Goal: Check status: Check status

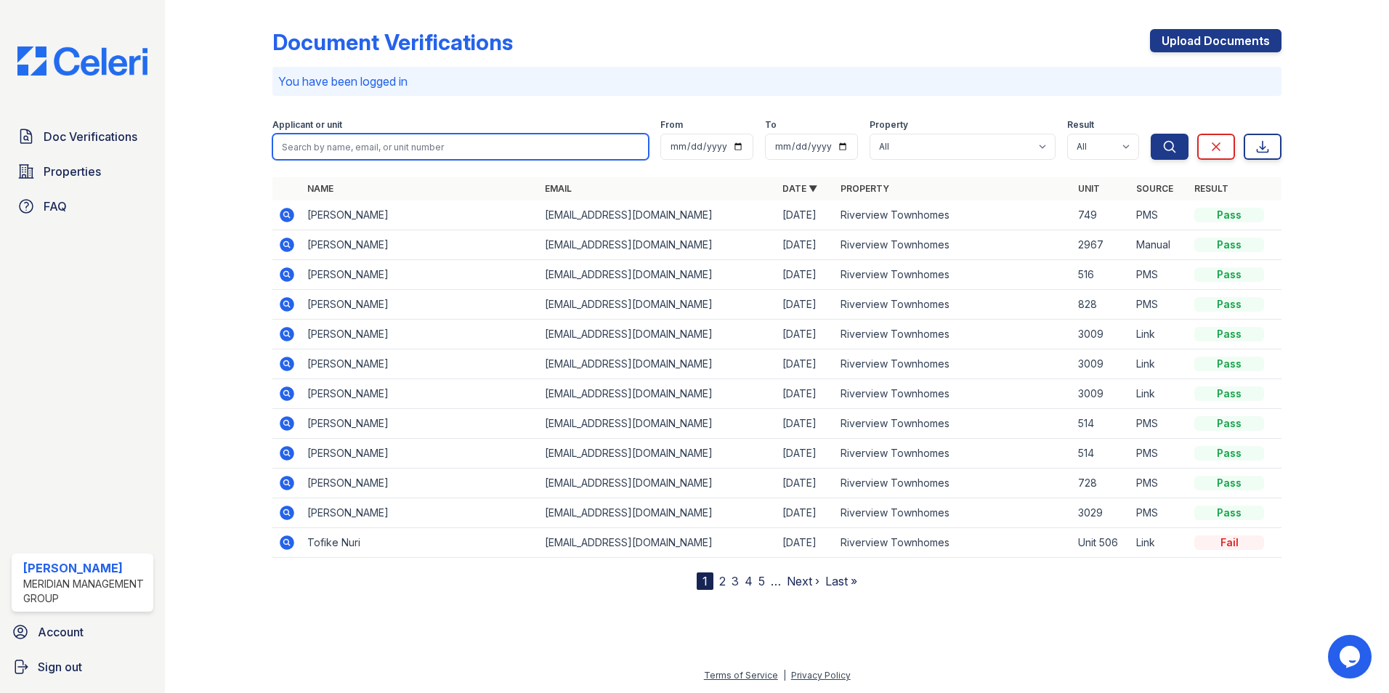
click at [447, 142] on input "search" at bounding box center [460, 147] width 376 height 26
type input "antonio"
click at [1150, 134] on button "Search" at bounding box center [1169, 147] width 38 height 26
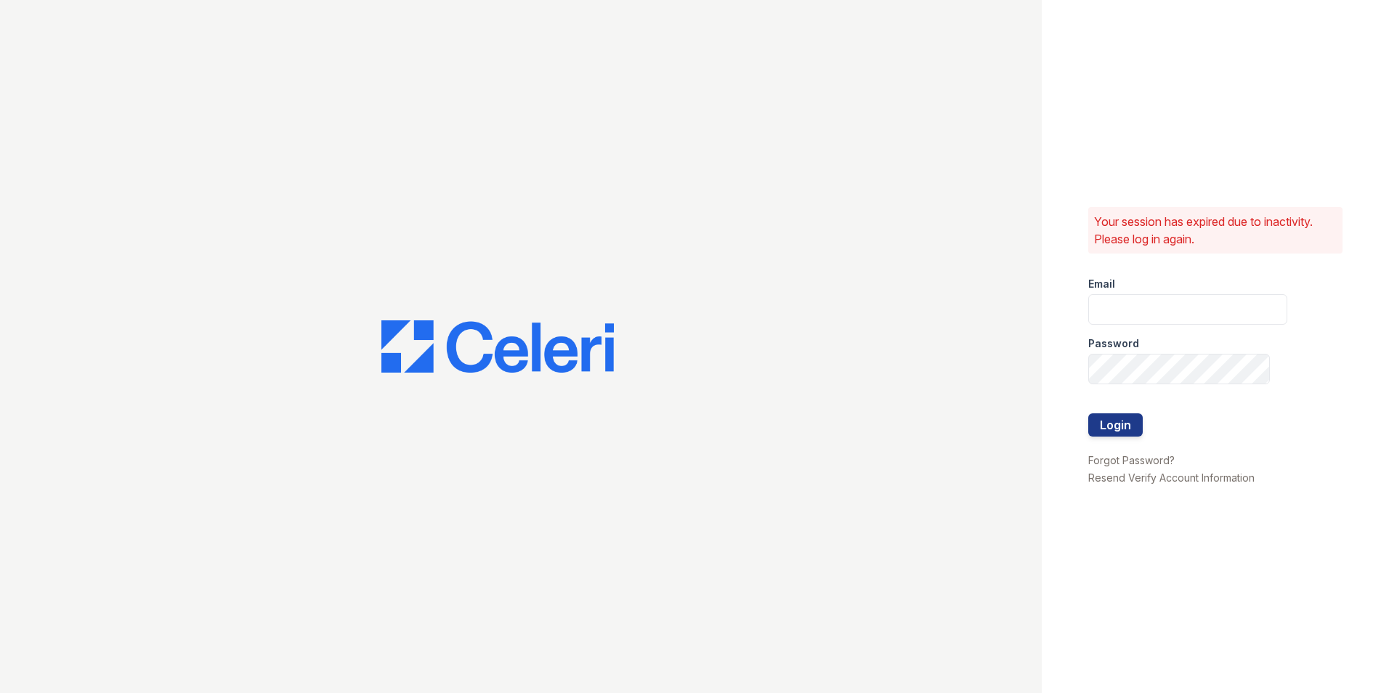
type input "ehudson@mmgmgt.com"
click at [1108, 420] on button "Login" at bounding box center [1115, 424] width 54 height 23
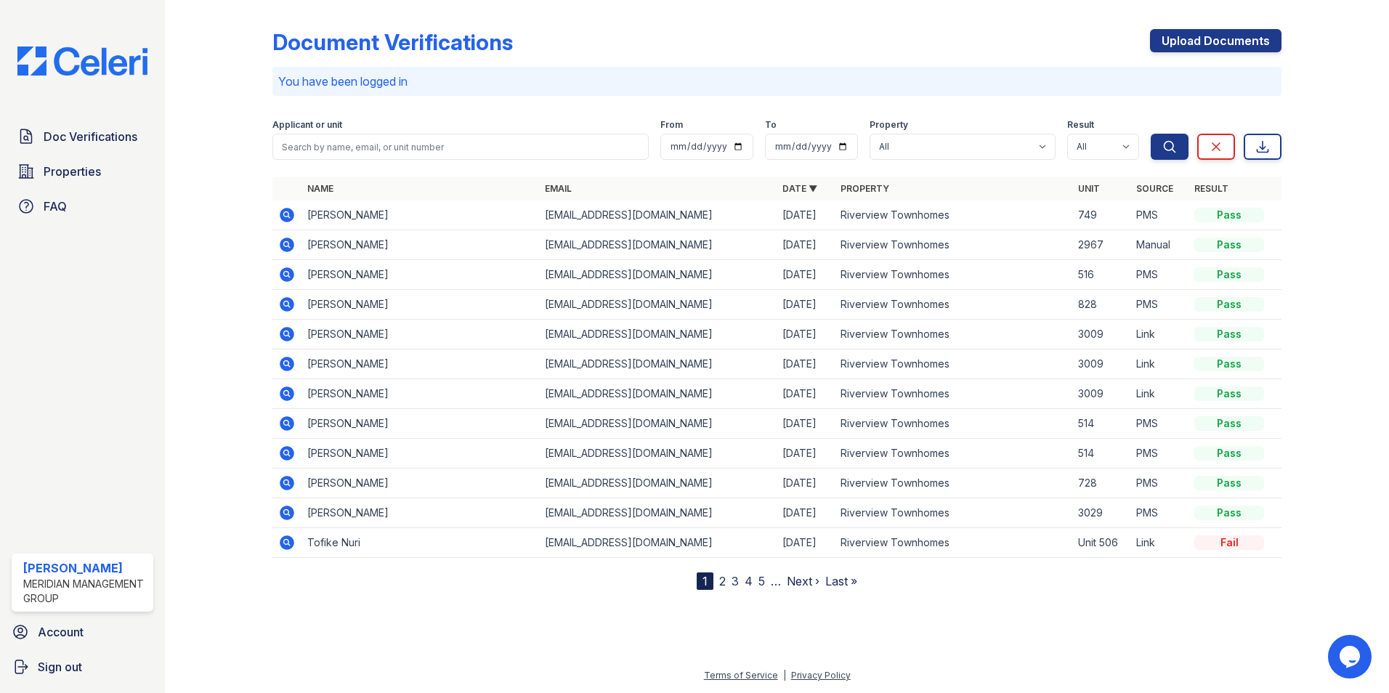
click at [286, 270] on icon at bounding box center [287, 274] width 15 height 15
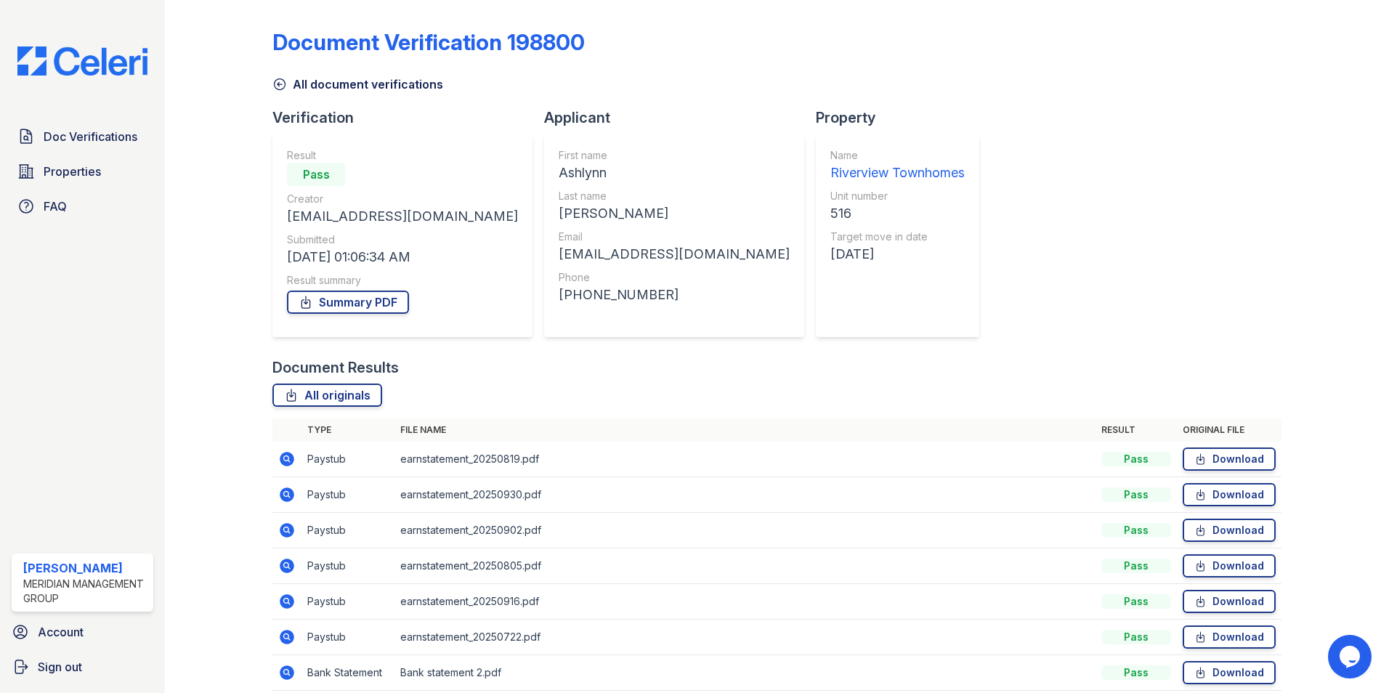
click at [279, 86] on icon at bounding box center [279, 84] width 15 height 15
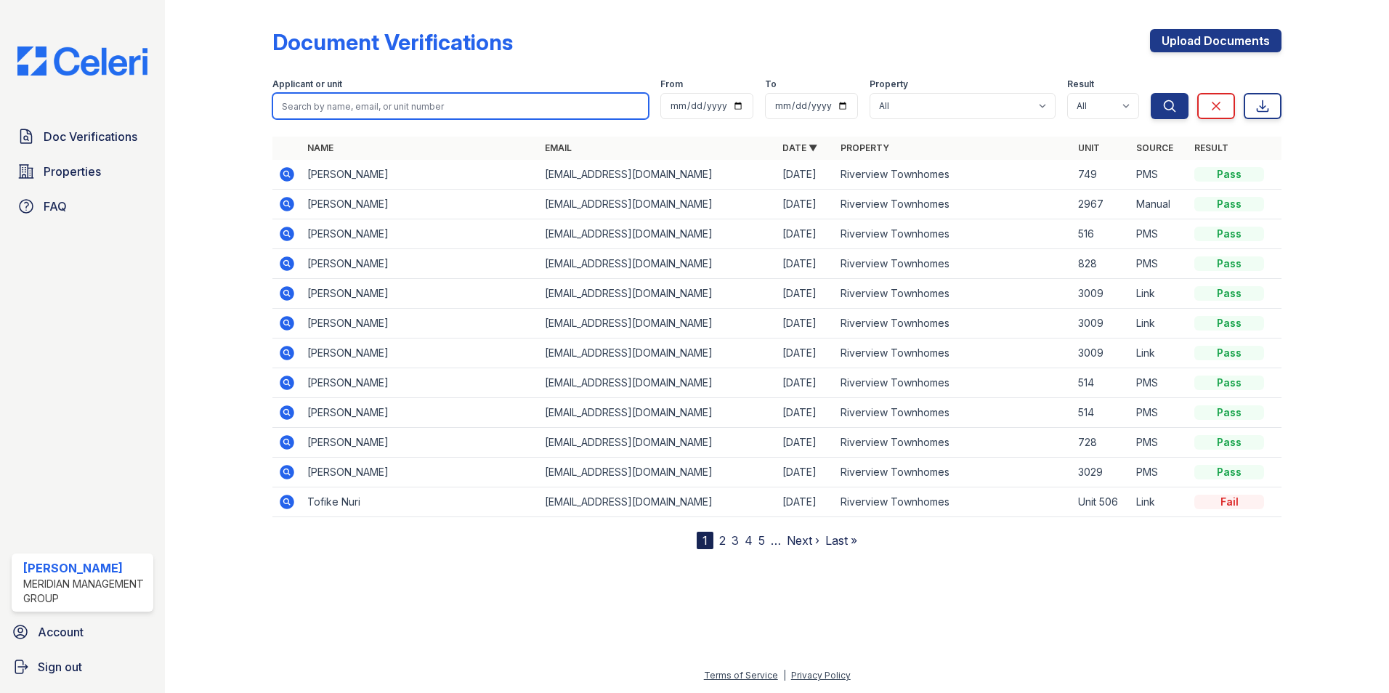
click at [525, 98] on input "search" at bounding box center [460, 106] width 376 height 26
type input "lee"
click at [1150, 93] on button "Search" at bounding box center [1169, 106] width 38 height 26
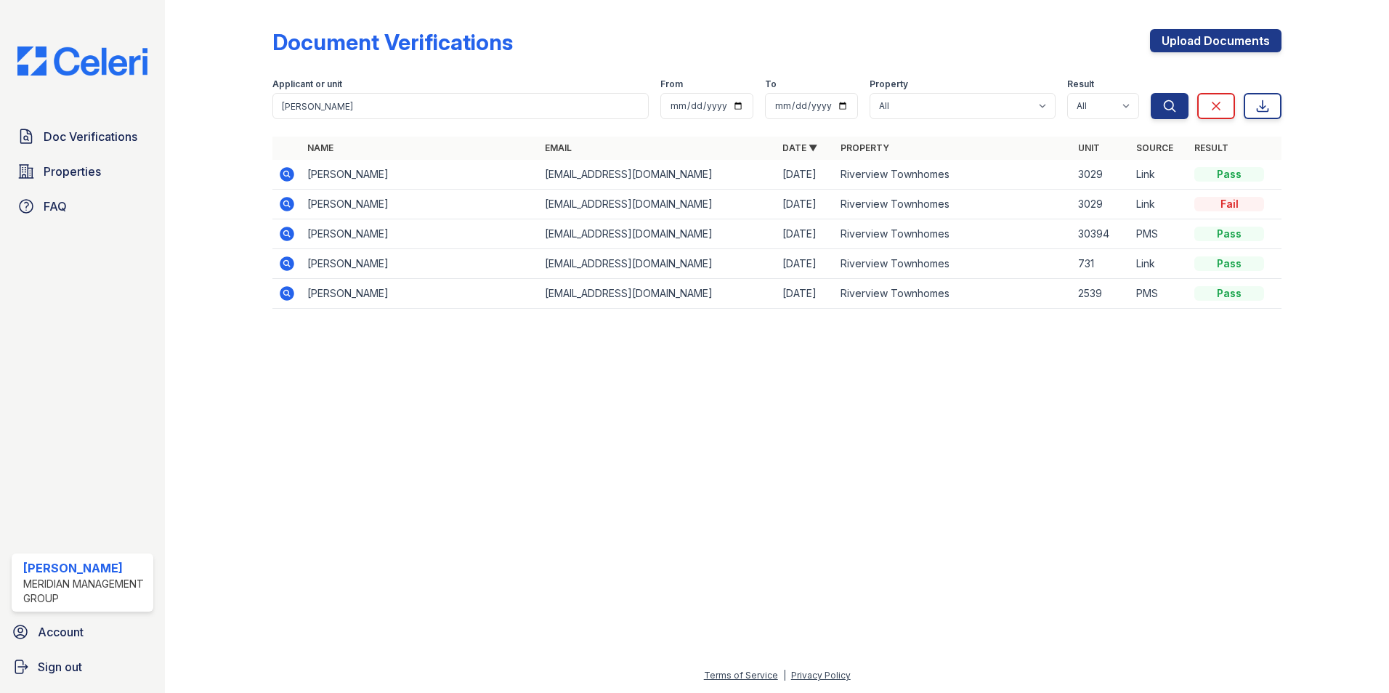
click at [282, 174] on icon at bounding box center [287, 174] width 15 height 15
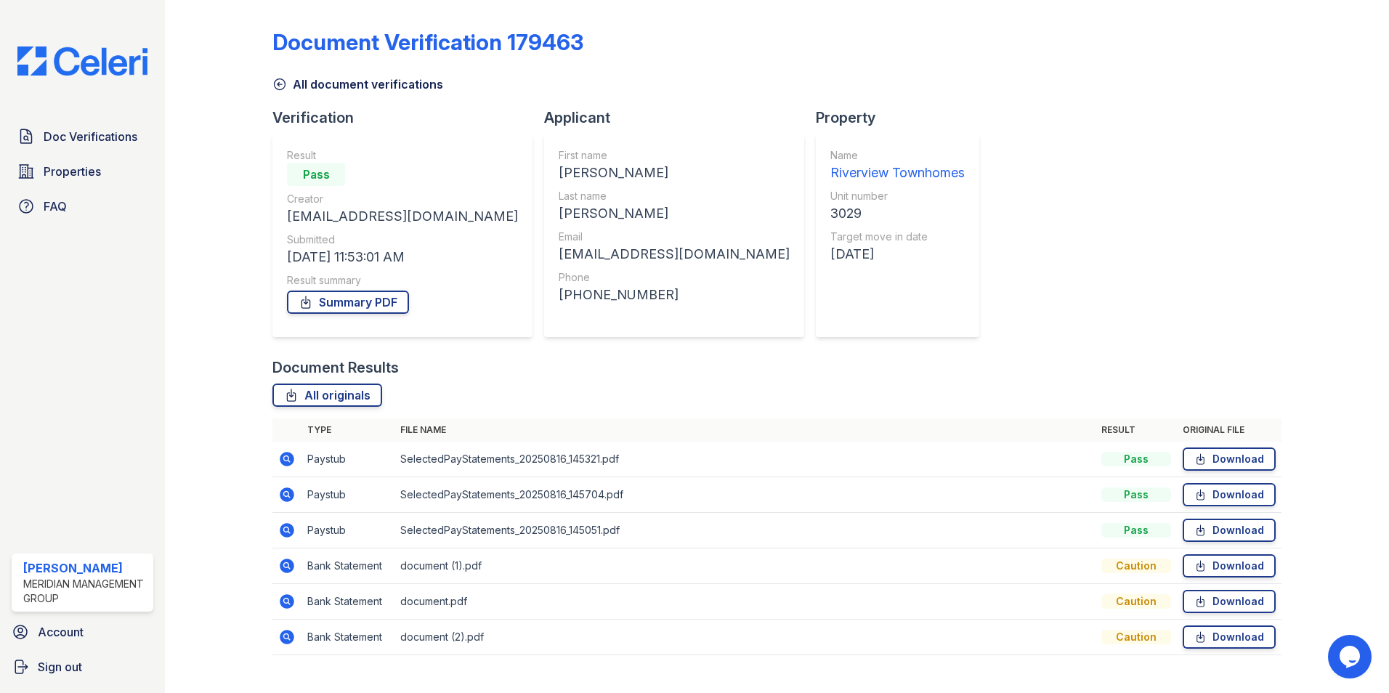
scroll to position [26, 0]
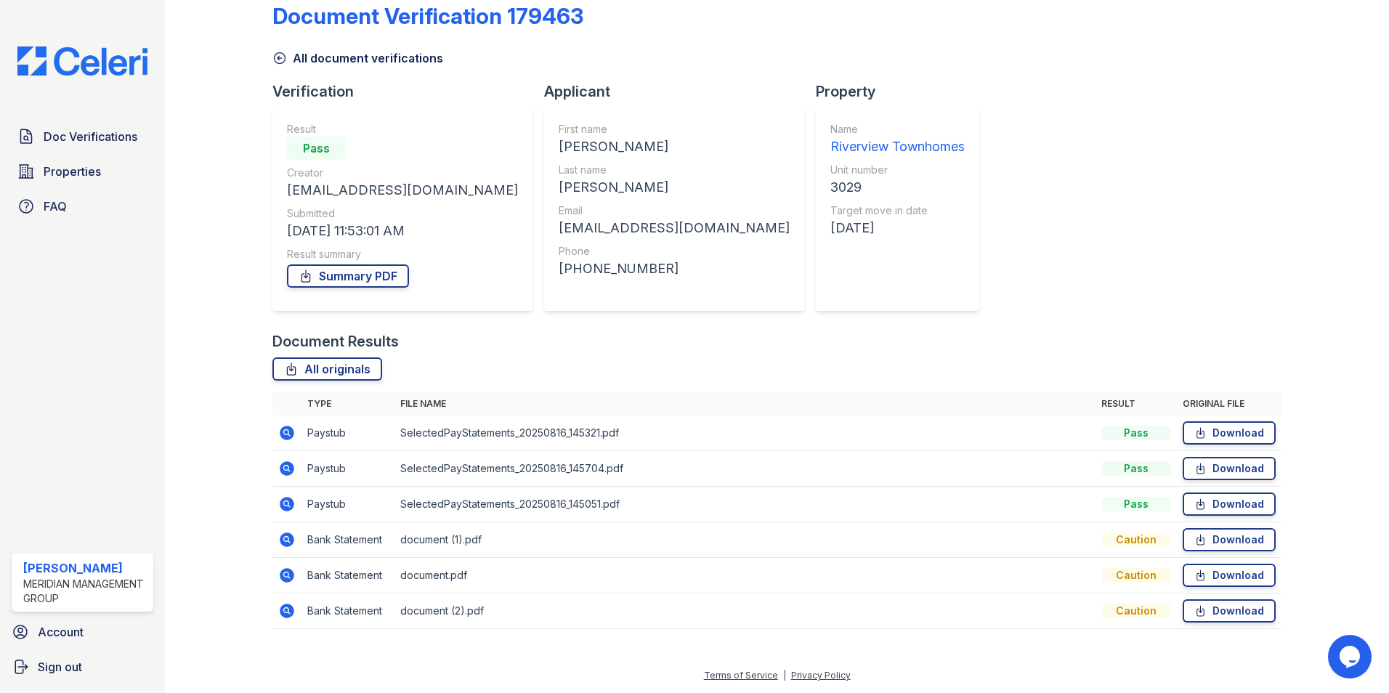
click at [282, 507] on icon at bounding box center [287, 504] width 15 height 15
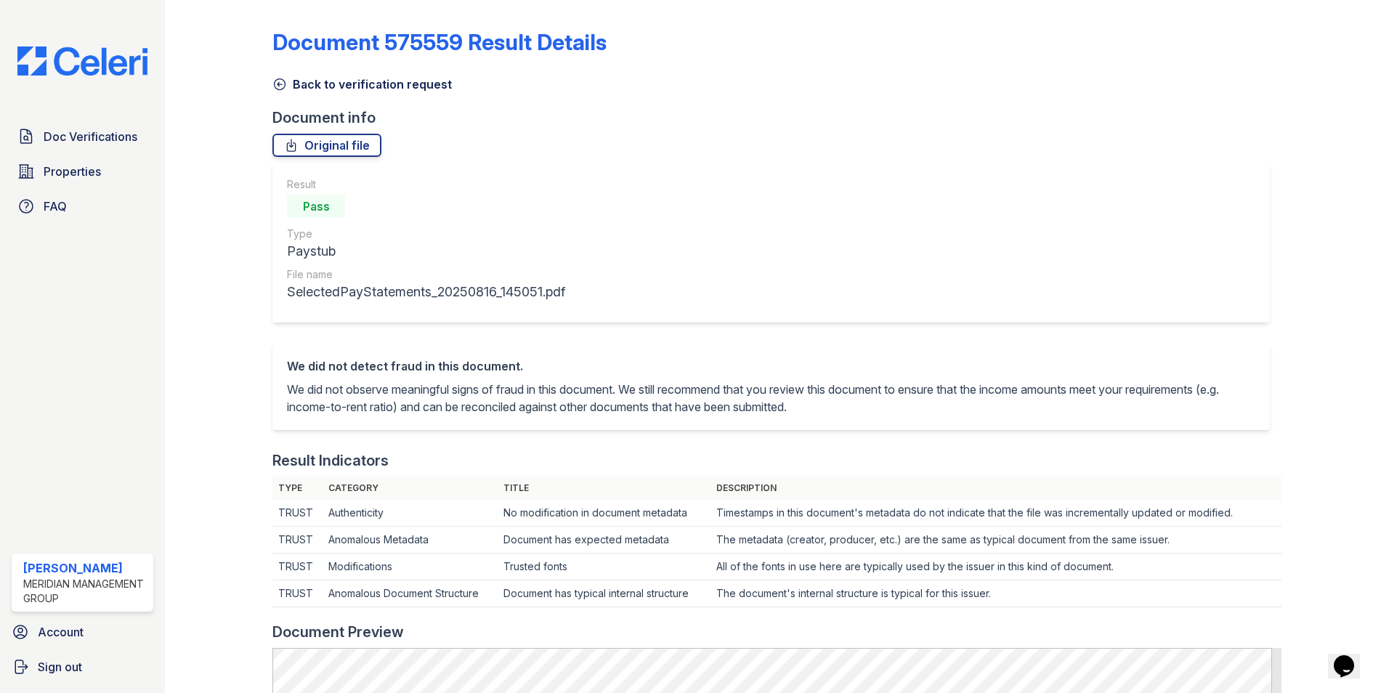
click at [273, 83] on icon at bounding box center [279, 84] width 15 height 15
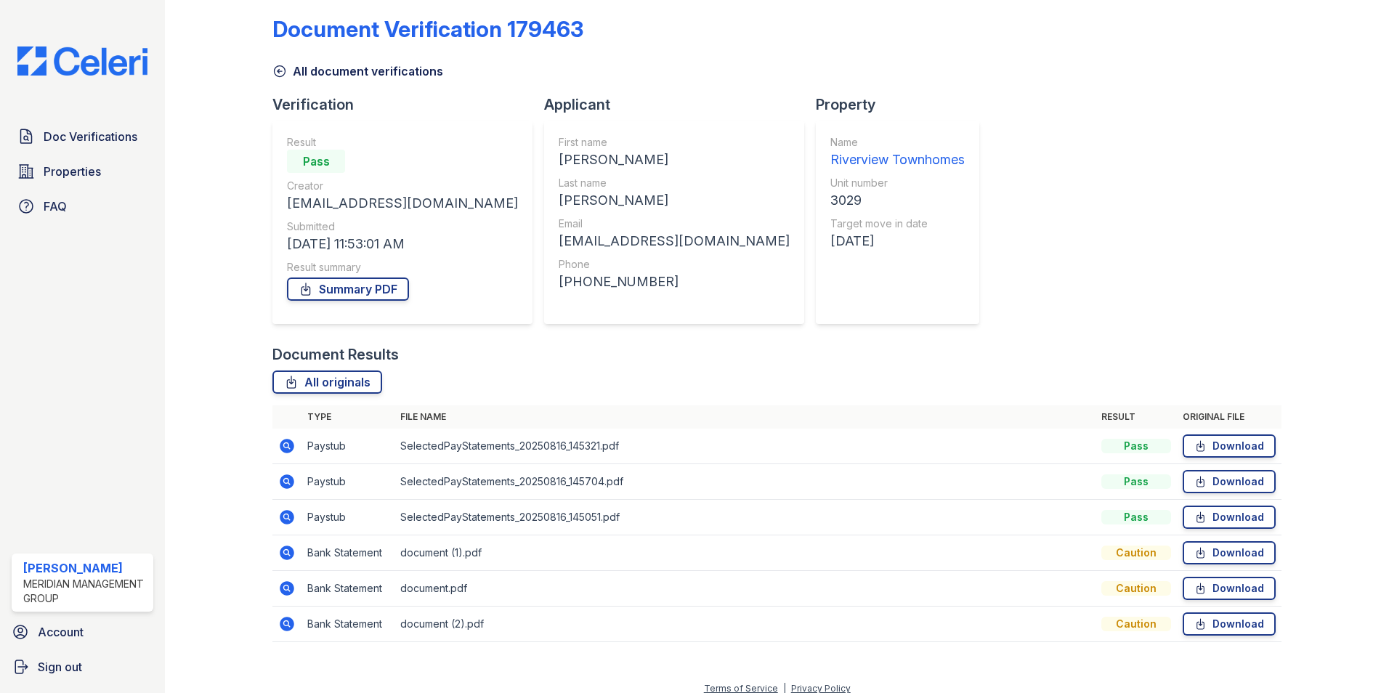
scroll to position [26, 0]
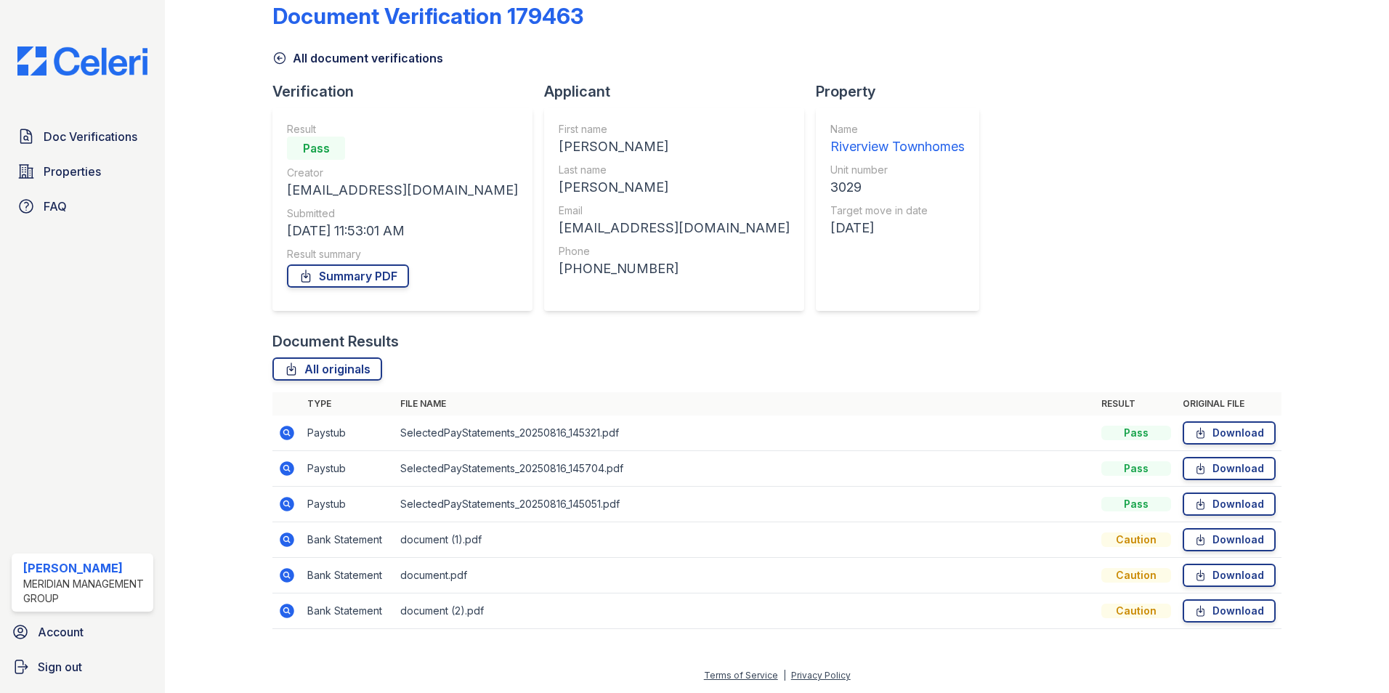
click at [290, 463] on icon at bounding box center [287, 468] width 15 height 15
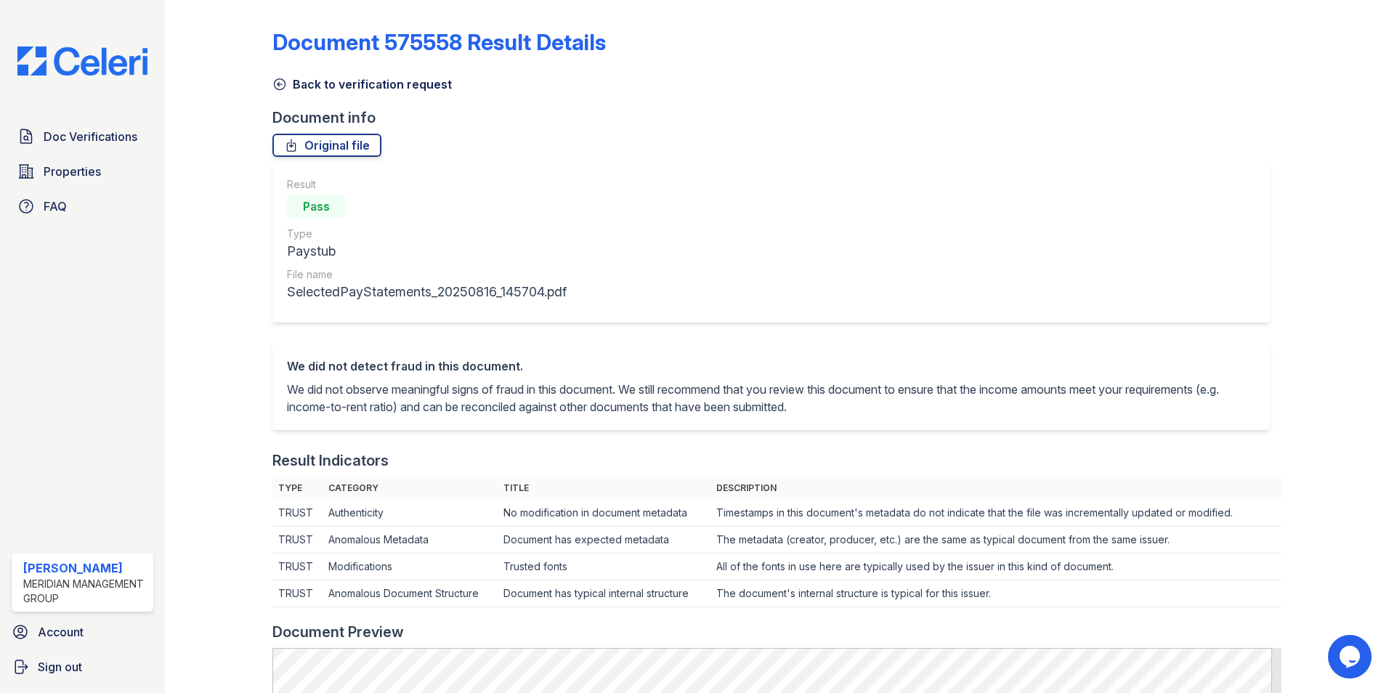
click at [280, 79] on icon at bounding box center [280, 84] width 11 height 11
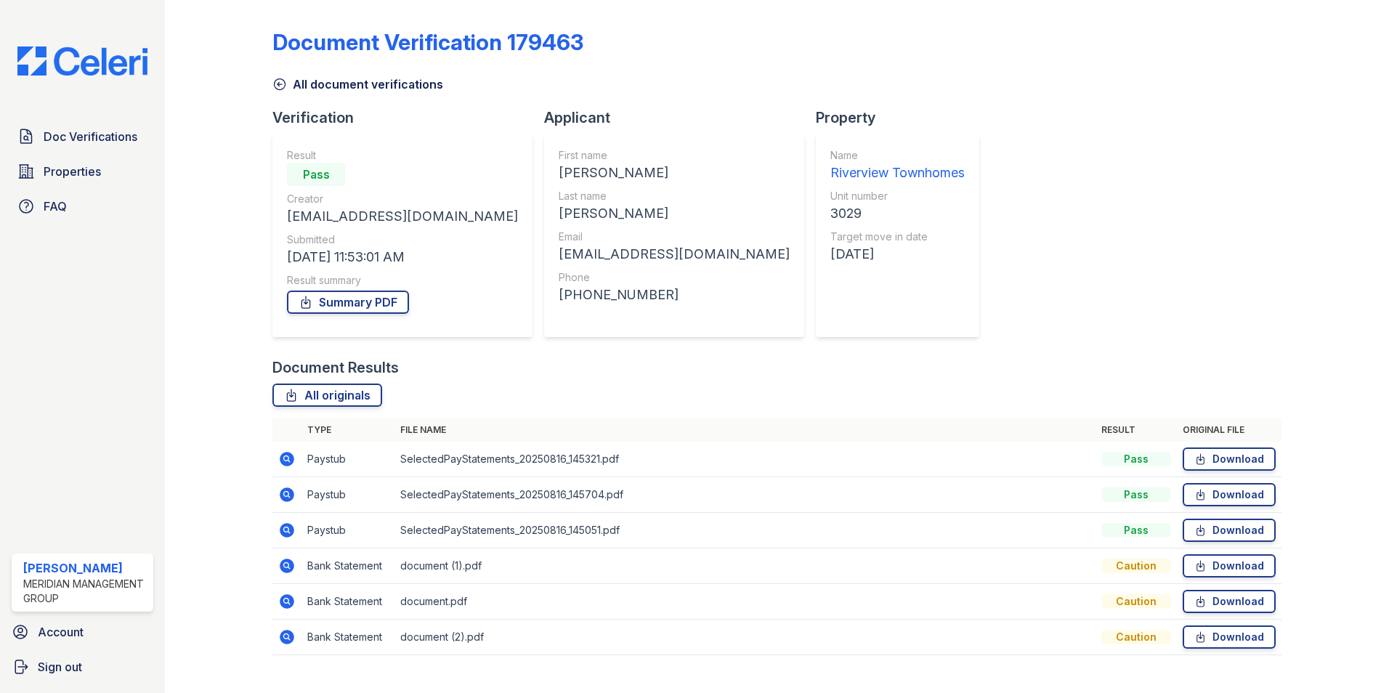
scroll to position [26, 0]
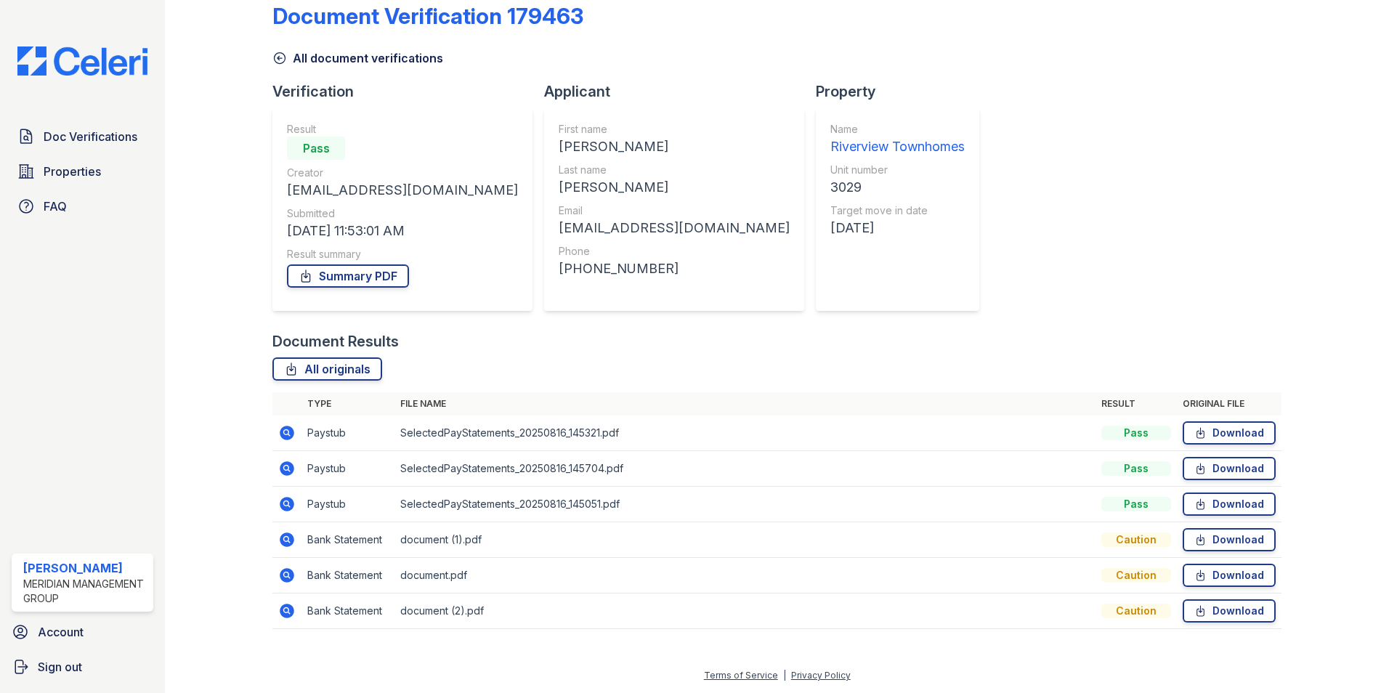
click at [285, 436] on icon at bounding box center [287, 433] width 15 height 15
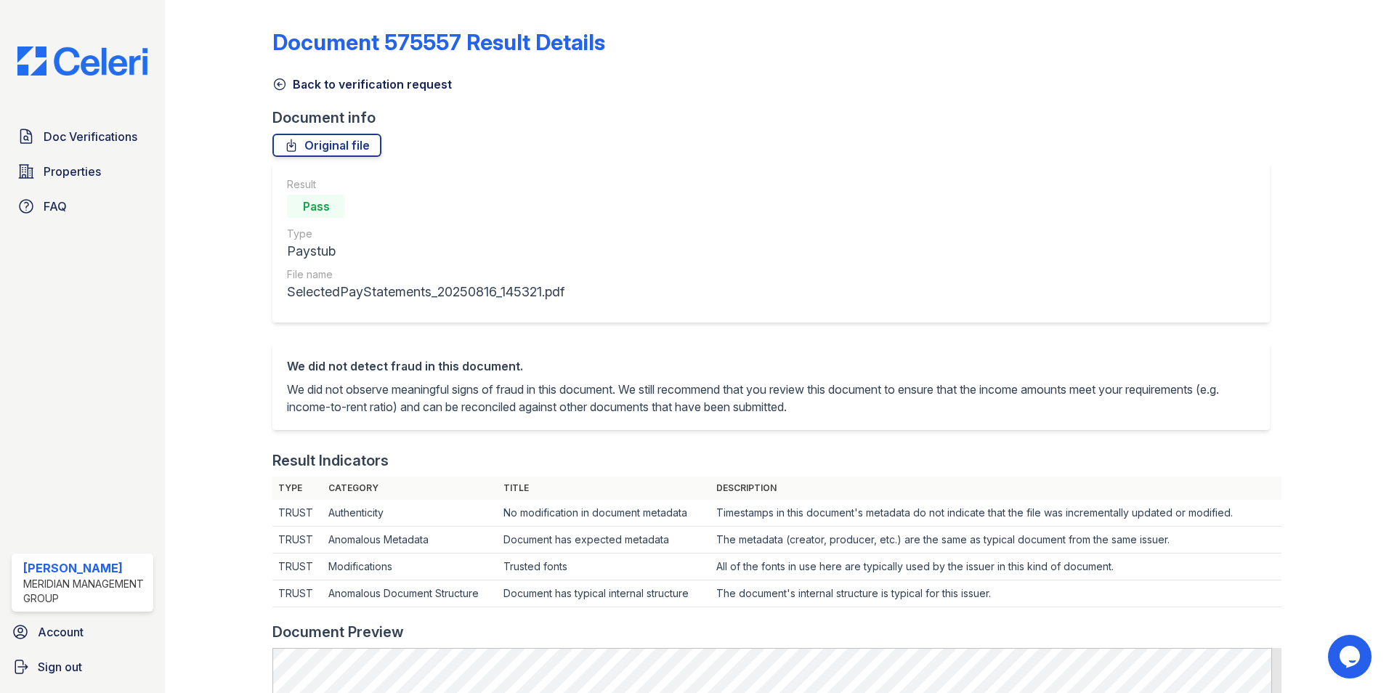
click at [280, 86] on icon at bounding box center [279, 84] width 15 height 15
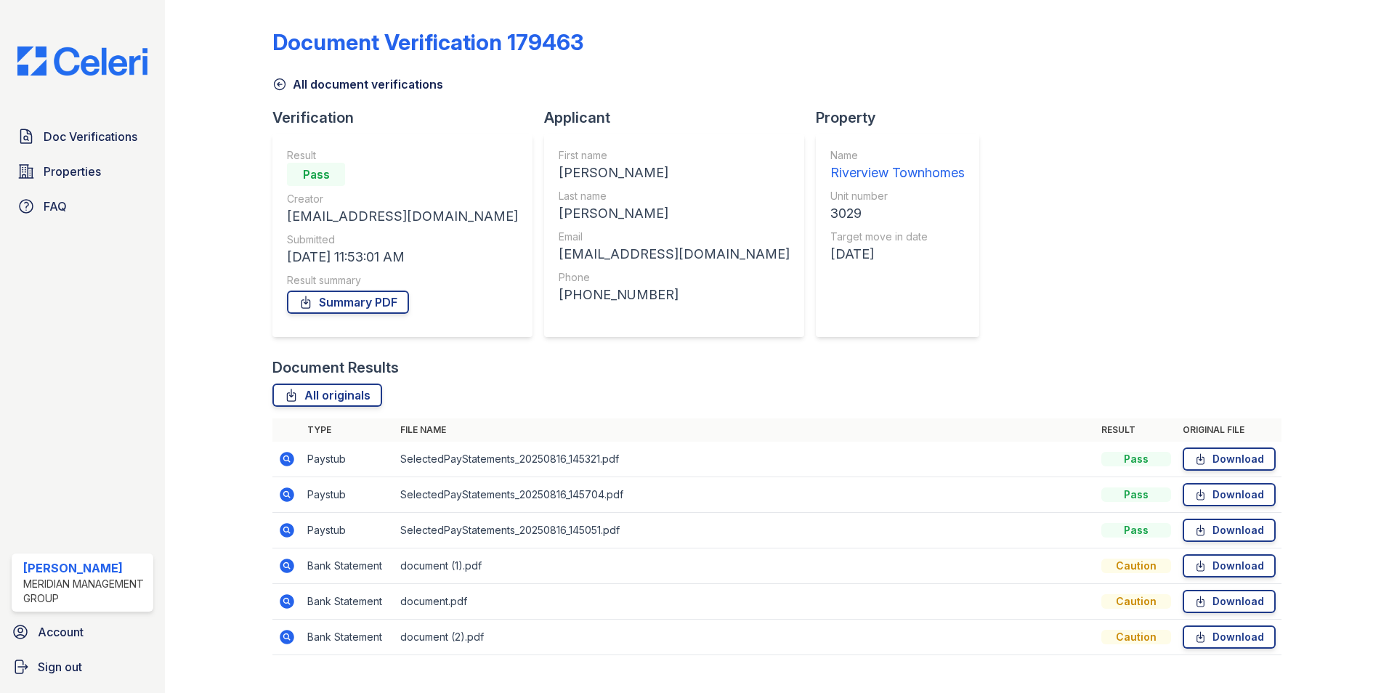
click at [288, 462] on icon at bounding box center [287, 459] width 15 height 15
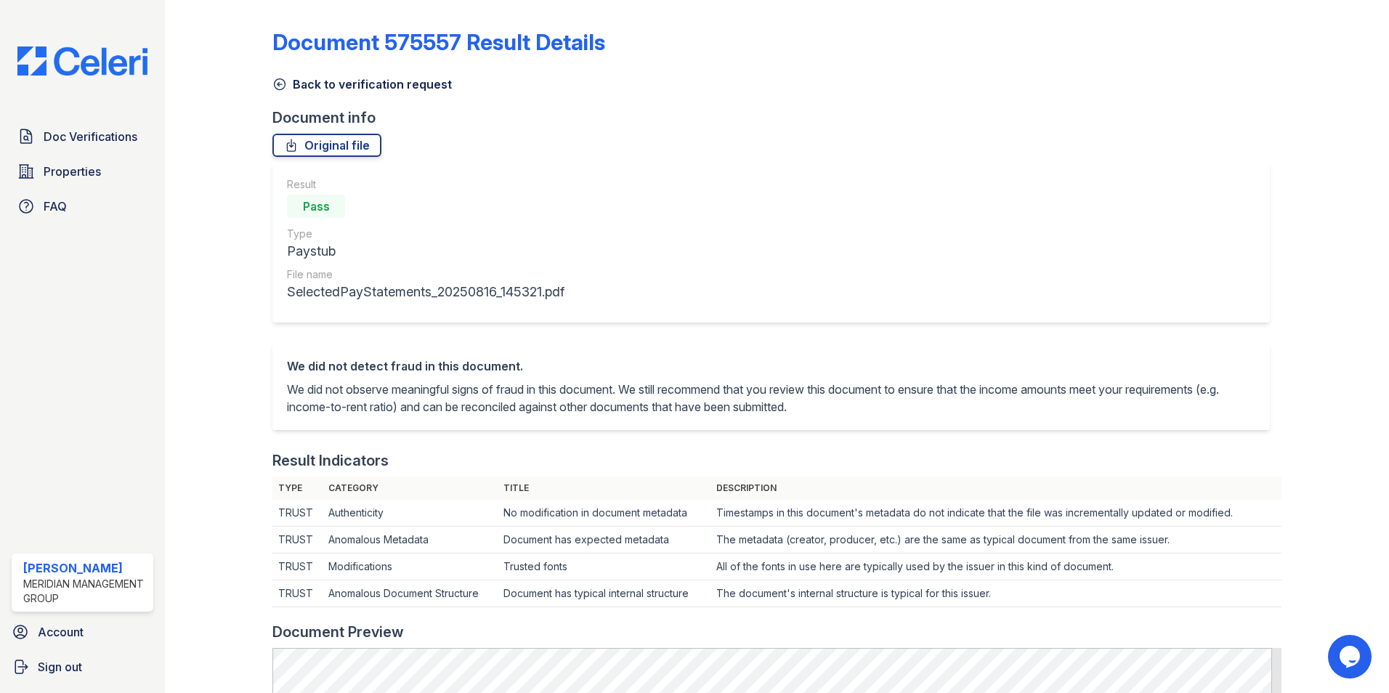
click at [285, 82] on icon at bounding box center [279, 84] width 15 height 15
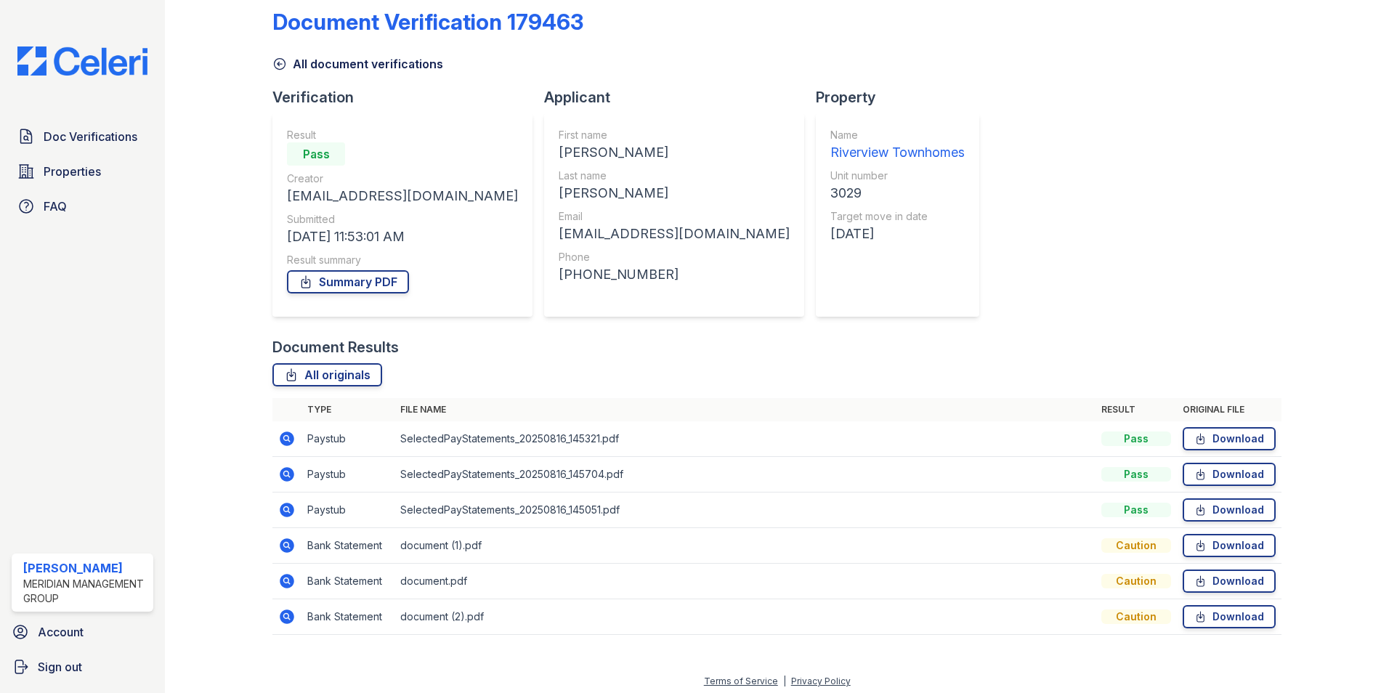
scroll to position [26, 0]
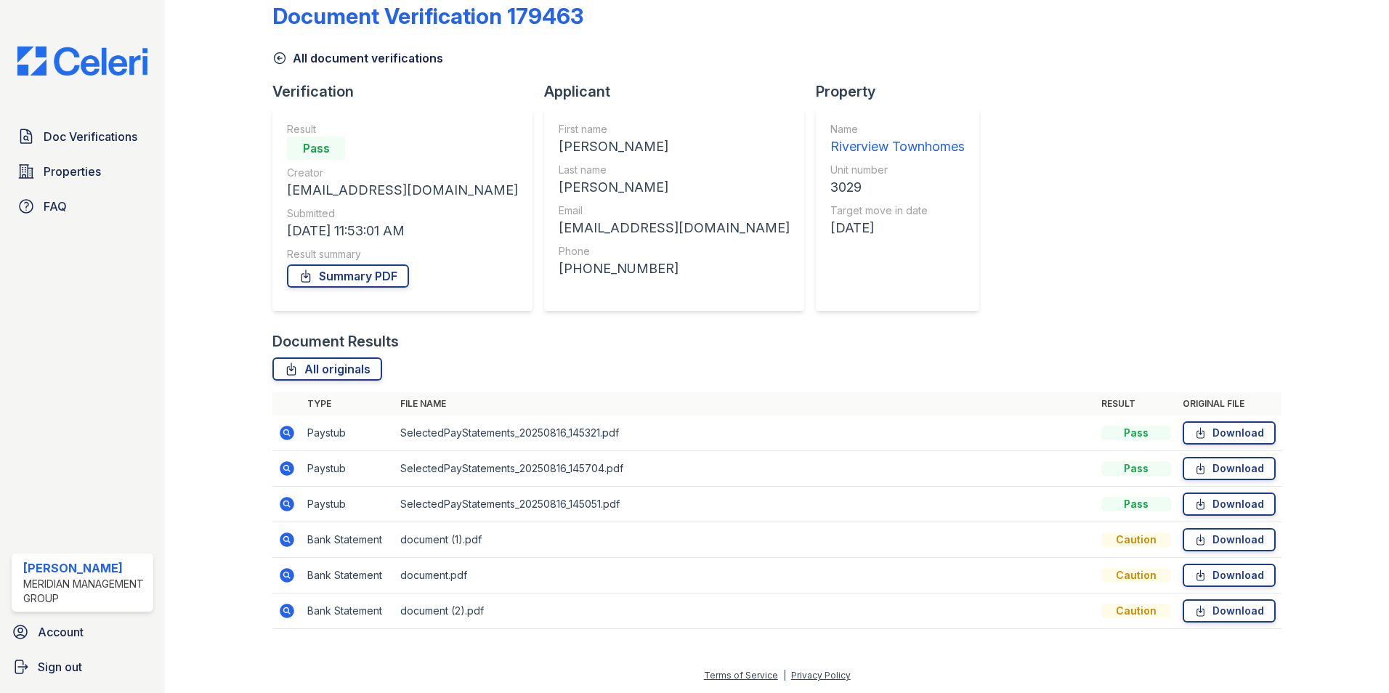
click at [287, 499] on icon at bounding box center [287, 504] width 15 height 15
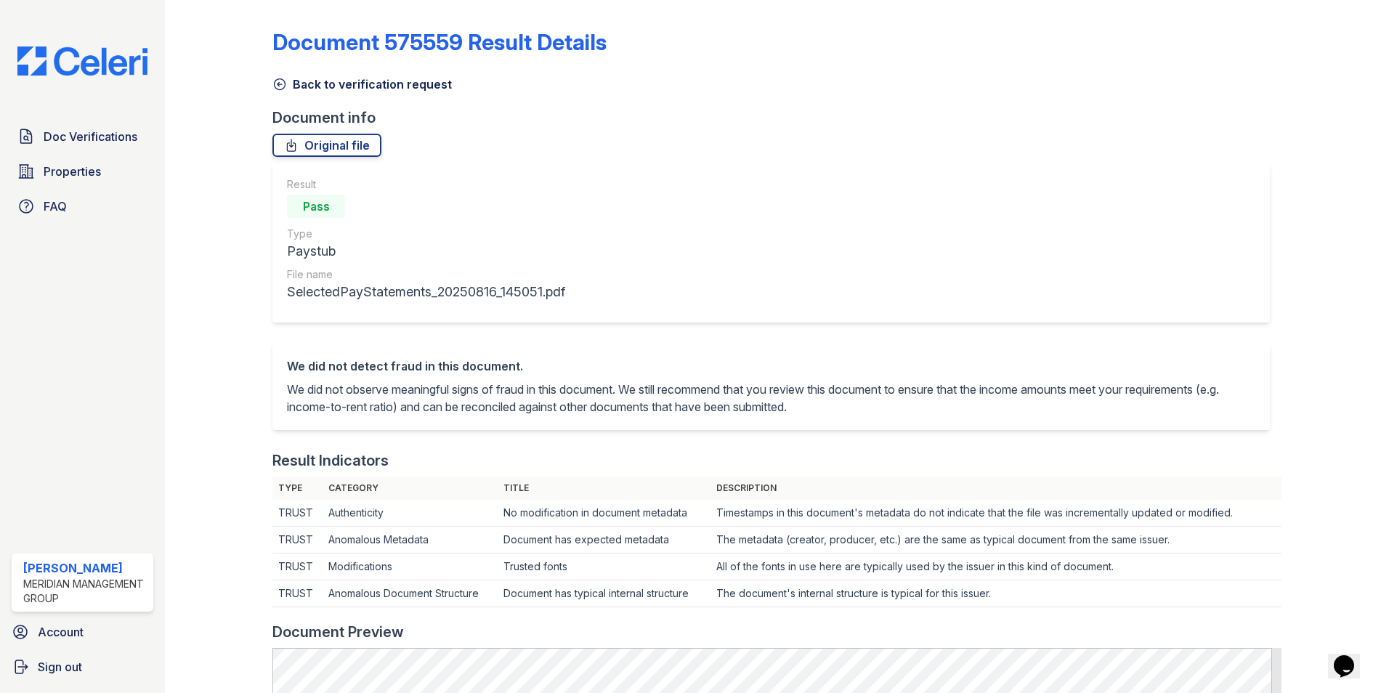
click at [277, 80] on icon at bounding box center [279, 84] width 15 height 15
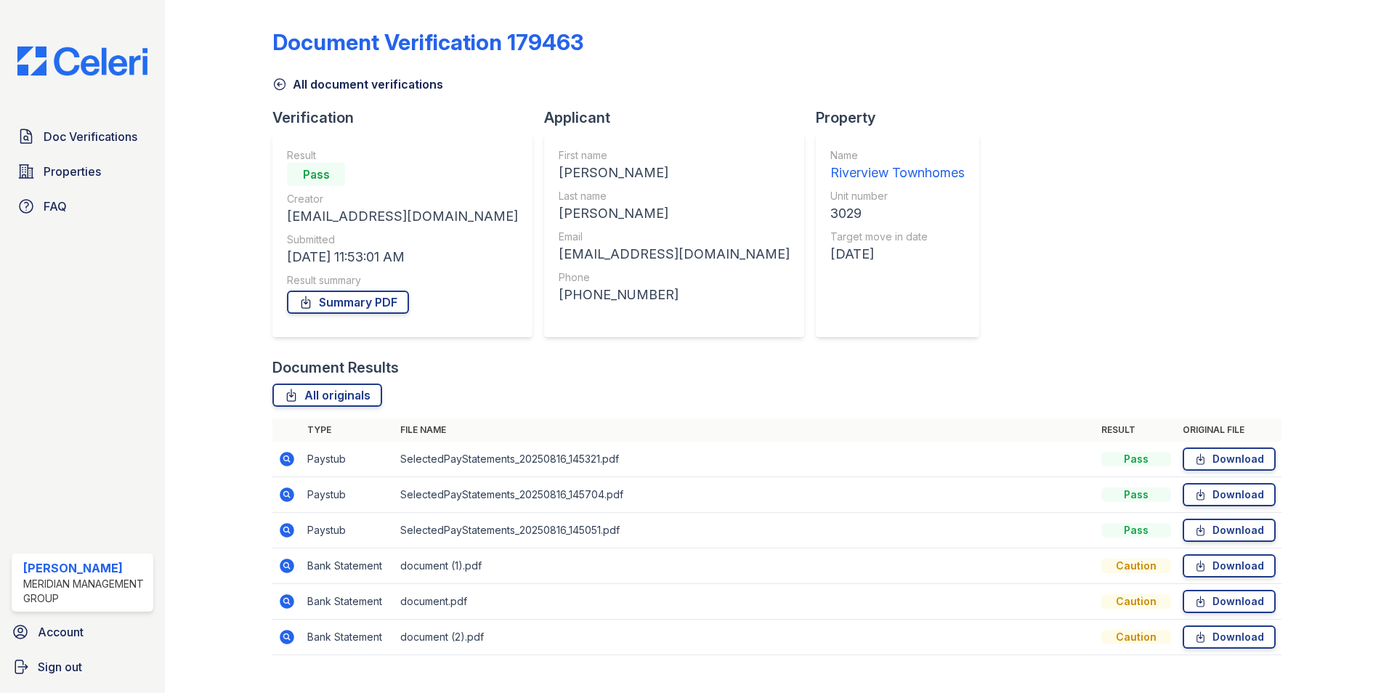
click at [272, 86] on icon at bounding box center [279, 84] width 15 height 15
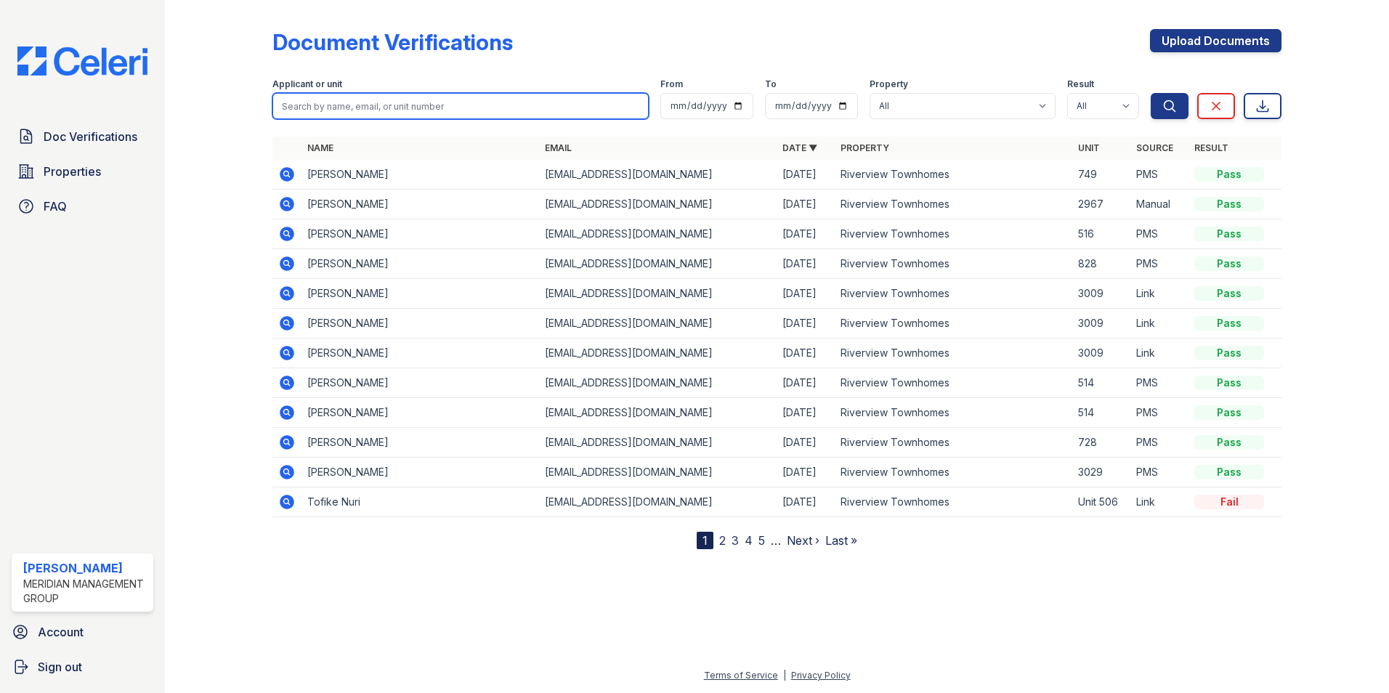
click at [344, 104] on input "search" at bounding box center [460, 106] width 376 height 26
type input "seth freeman"
click at [1150, 93] on button "Search" at bounding box center [1169, 106] width 38 height 26
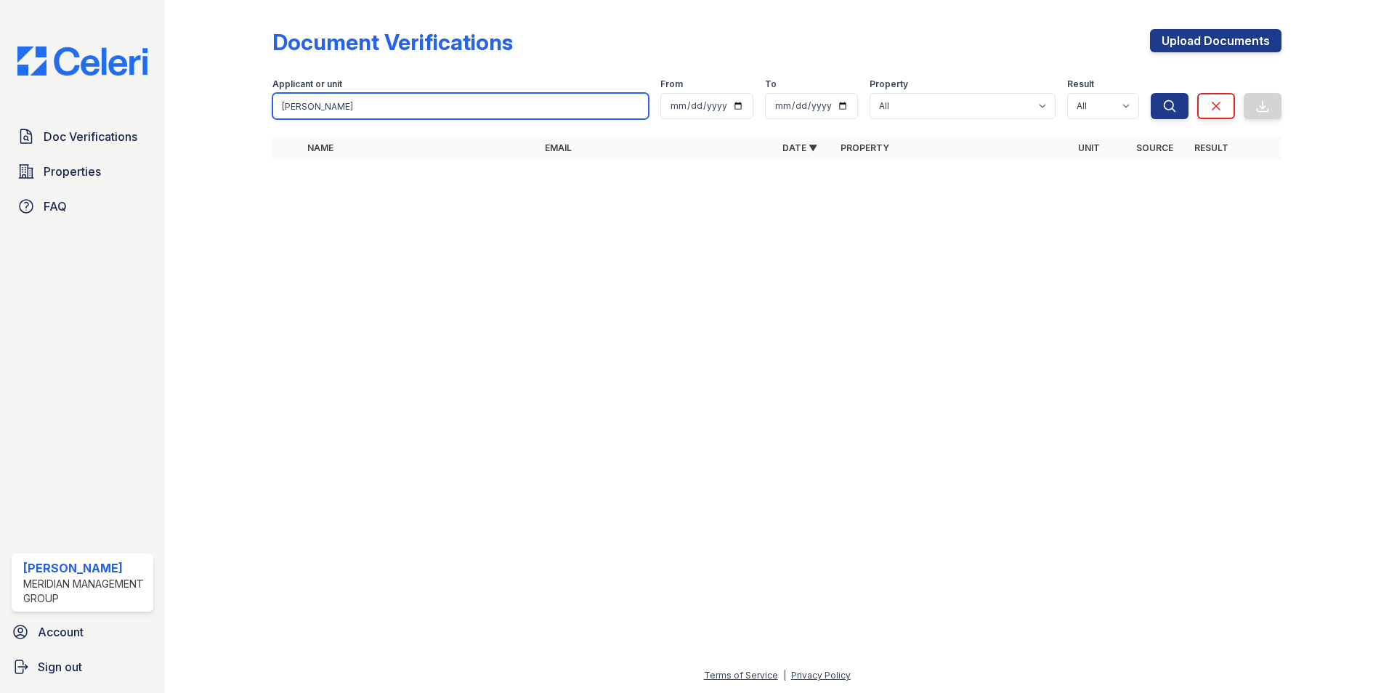
click at [371, 107] on input "seth freeman" at bounding box center [460, 106] width 376 height 26
type input "r"
type input "rogers"
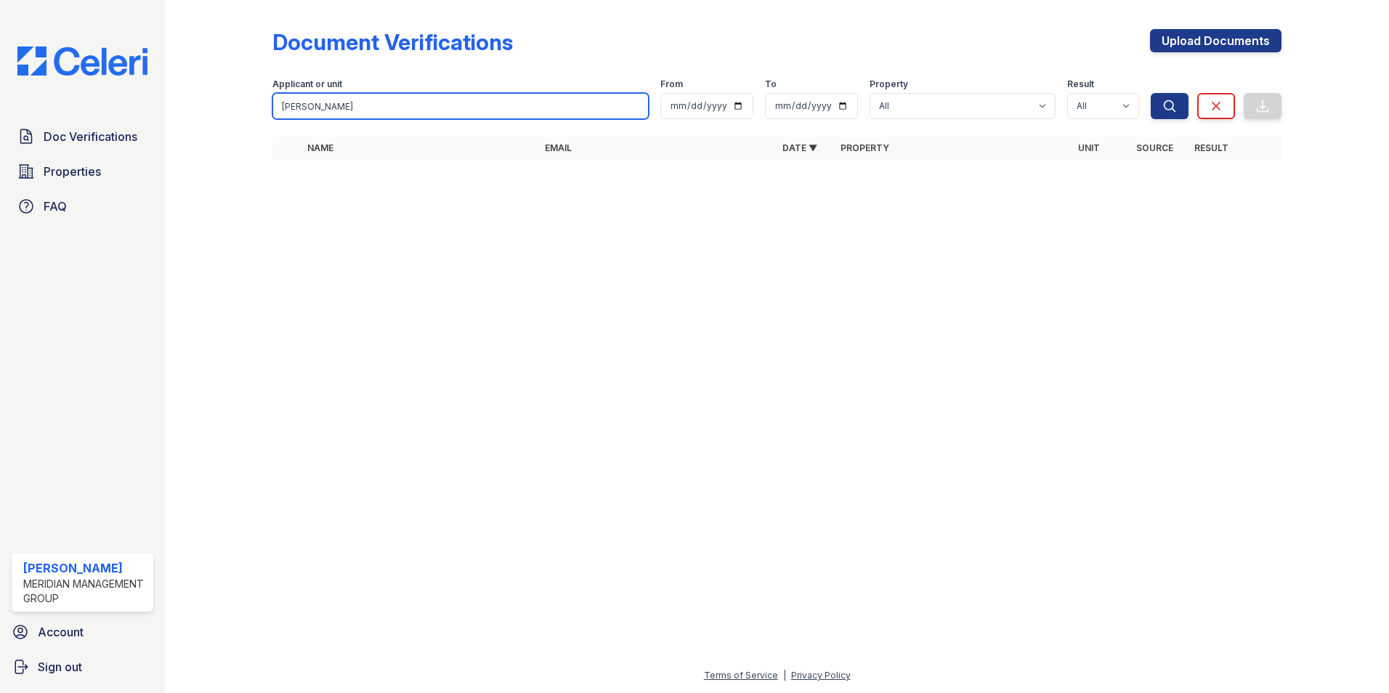
click at [1150, 93] on button "Search" at bounding box center [1169, 106] width 38 height 26
click at [328, 106] on input "rogers" at bounding box center [460, 106] width 376 height 26
type input "rodgers"
click at [1150, 93] on button "Search" at bounding box center [1169, 106] width 38 height 26
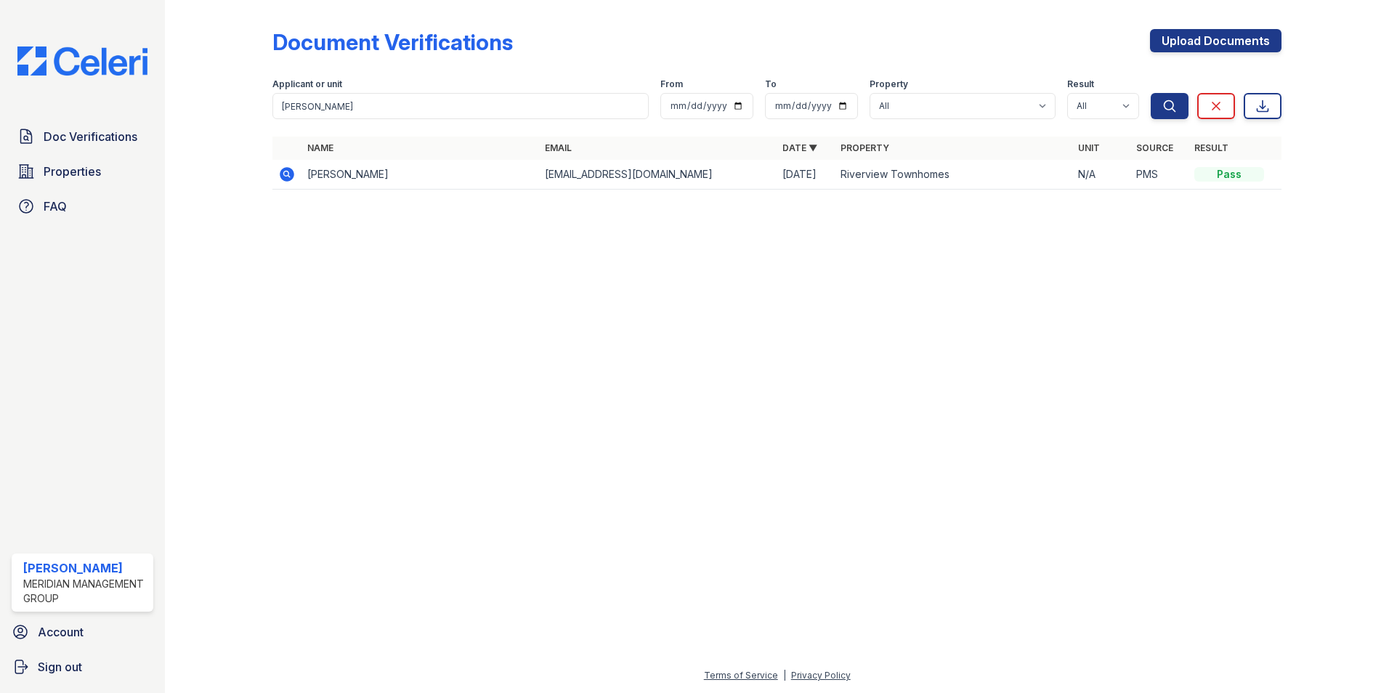
click at [286, 172] on icon at bounding box center [286, 173] width 4 height 4
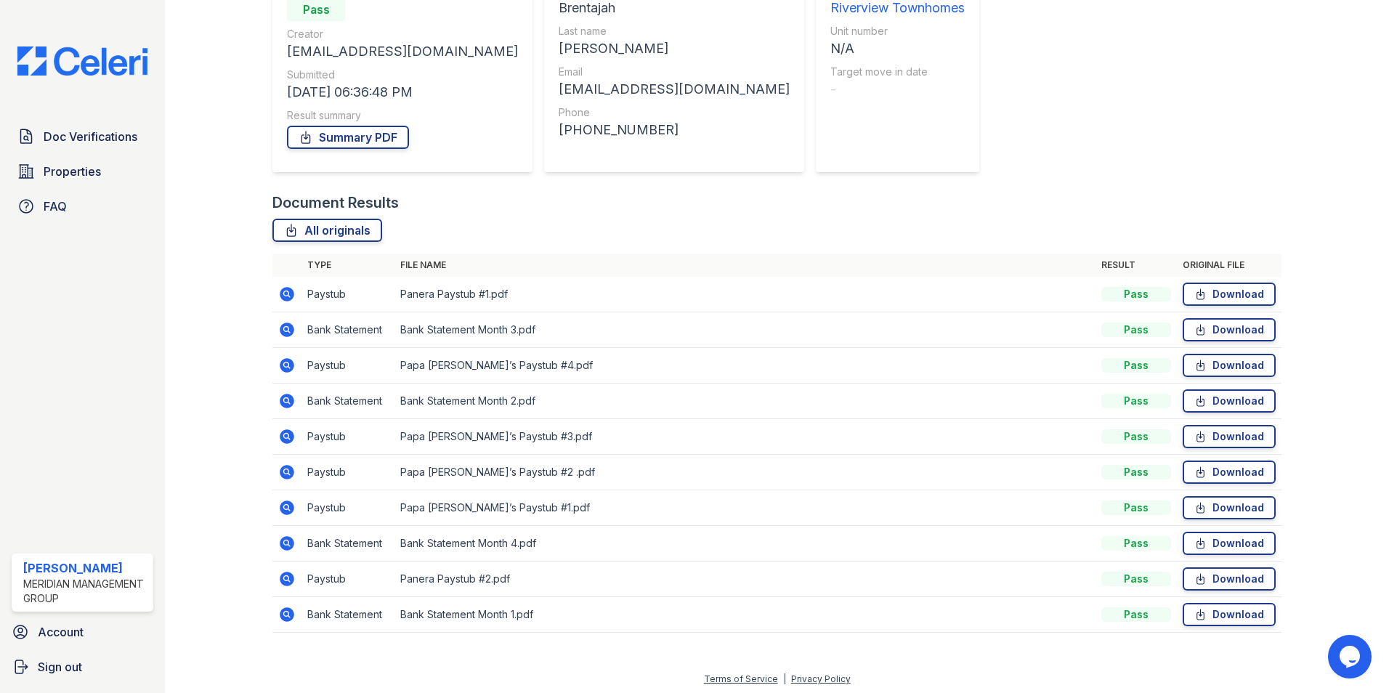
scroll to position [169, 0]
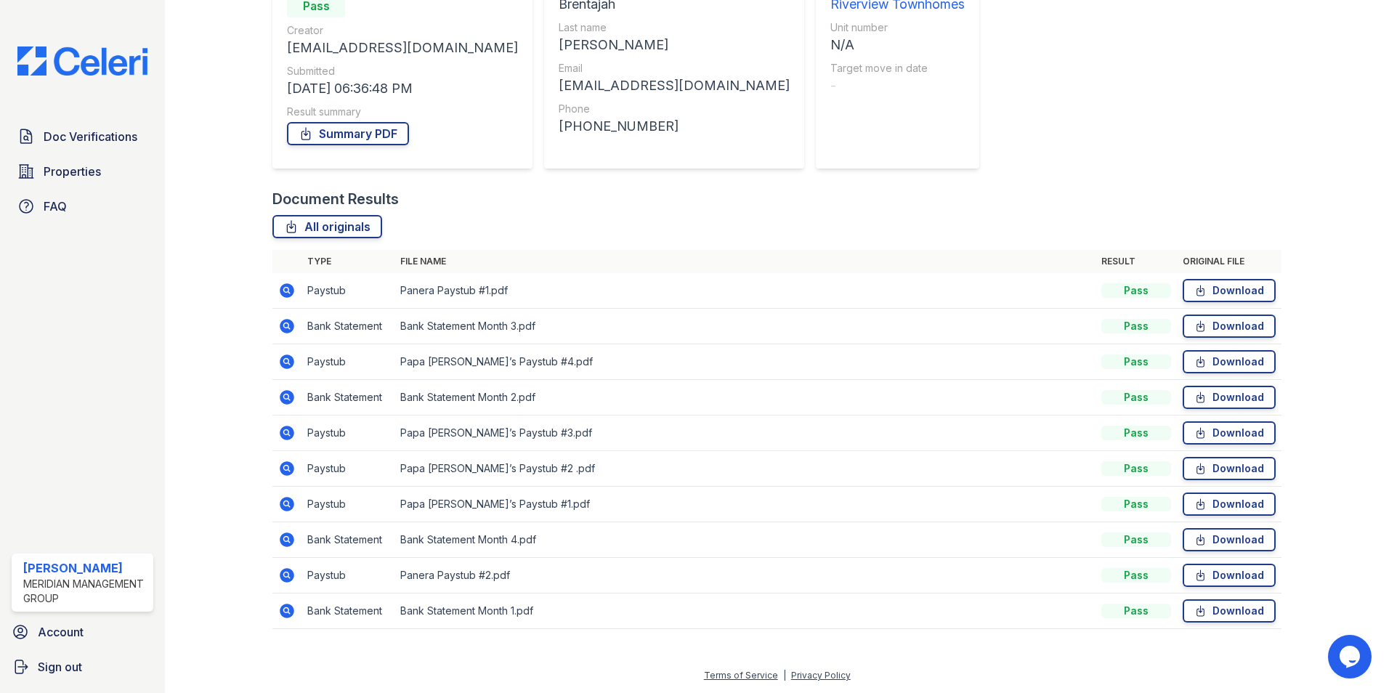
click at [281, 577] on icon at bounding box center [287, 575] width 15 height 15
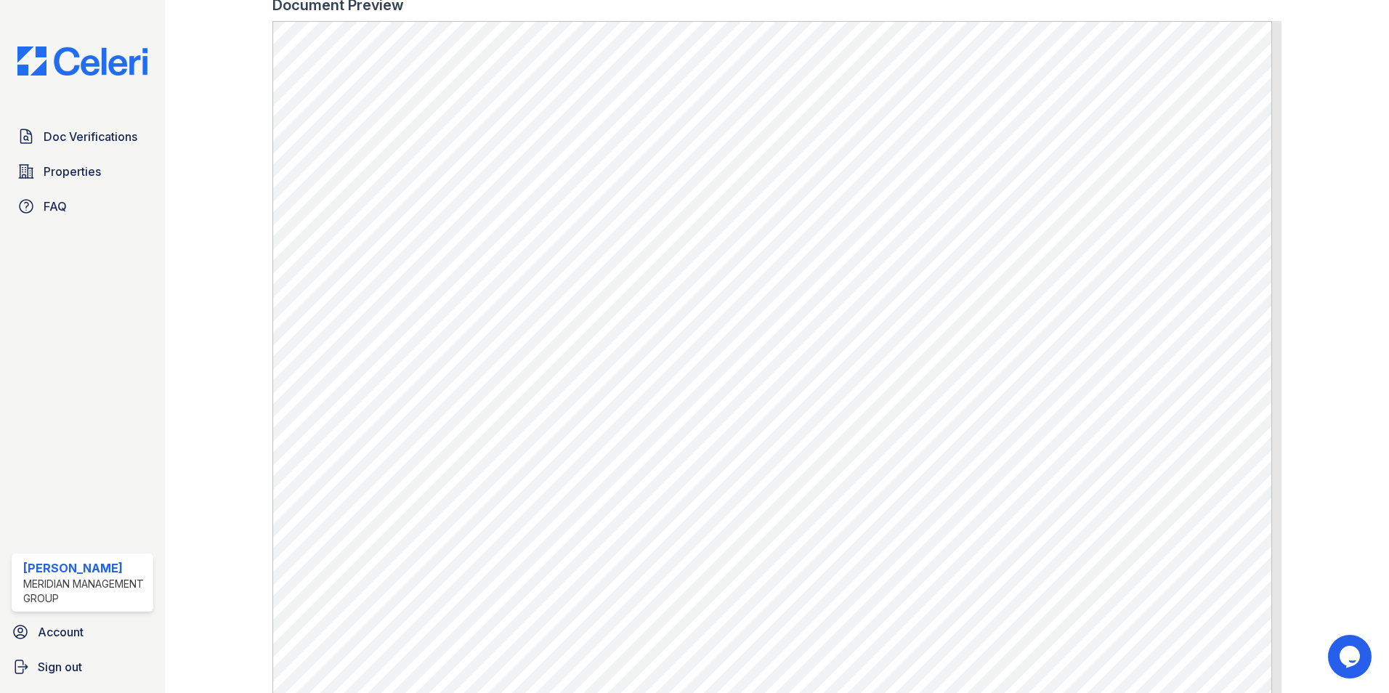
scroll to position [724, 0]
